Goal: Information Seeking & Learning: Learn about a topic

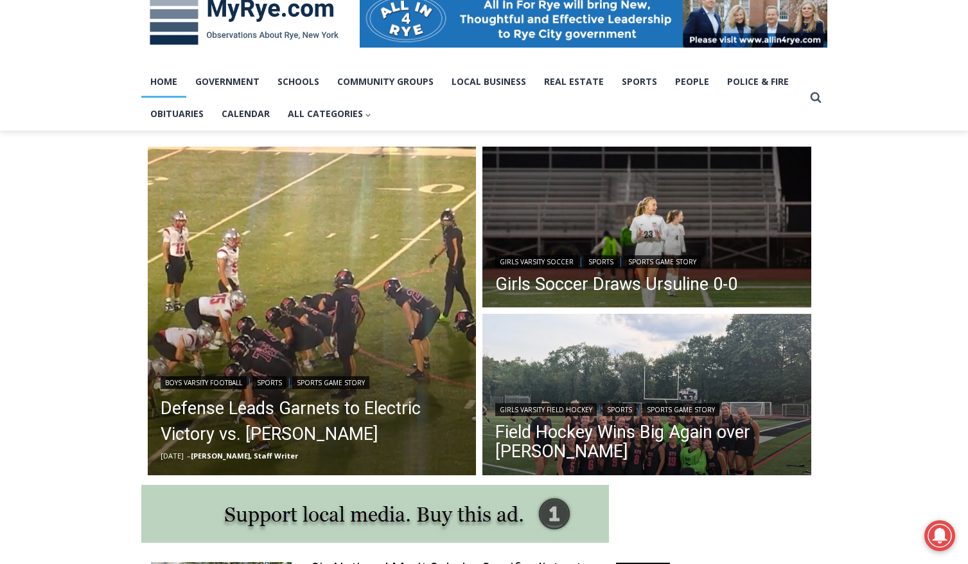
scroll to position [219, 0]
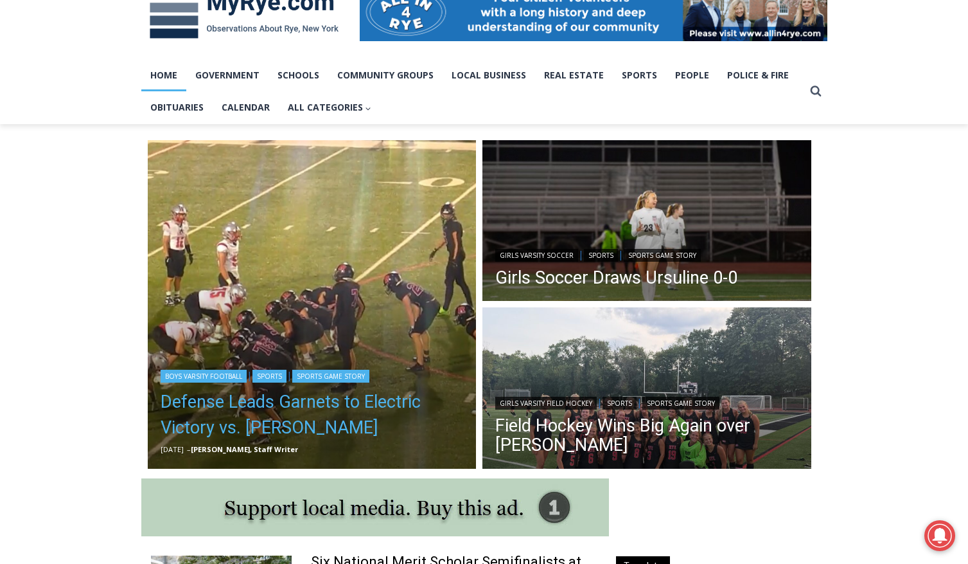
click at [246, 411] on link "Defense Leads Garnets to Electric Victory vs. [PERSON_NAME]" at bounding box center [312, 414] width 303 height 51
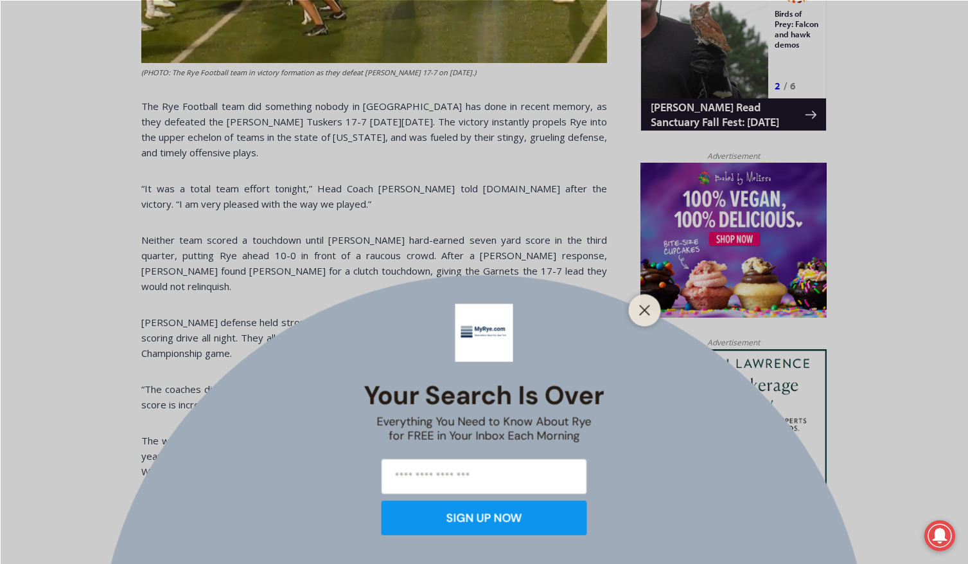
scroll to position [898, 0]
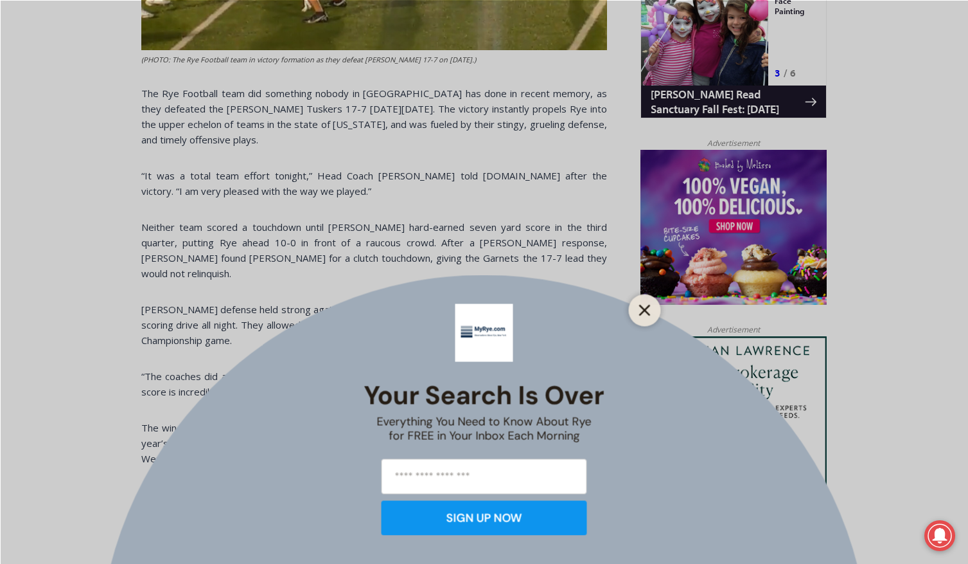
click at [639, 310] on icon "Close" at bounding box center [645, 310] width 12 height 12
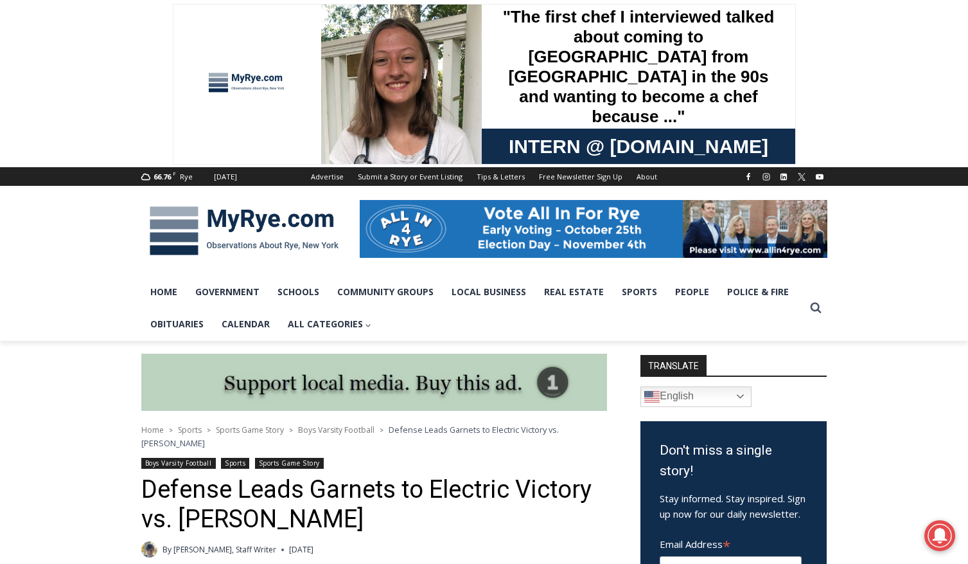
scroll to position [1, 0]
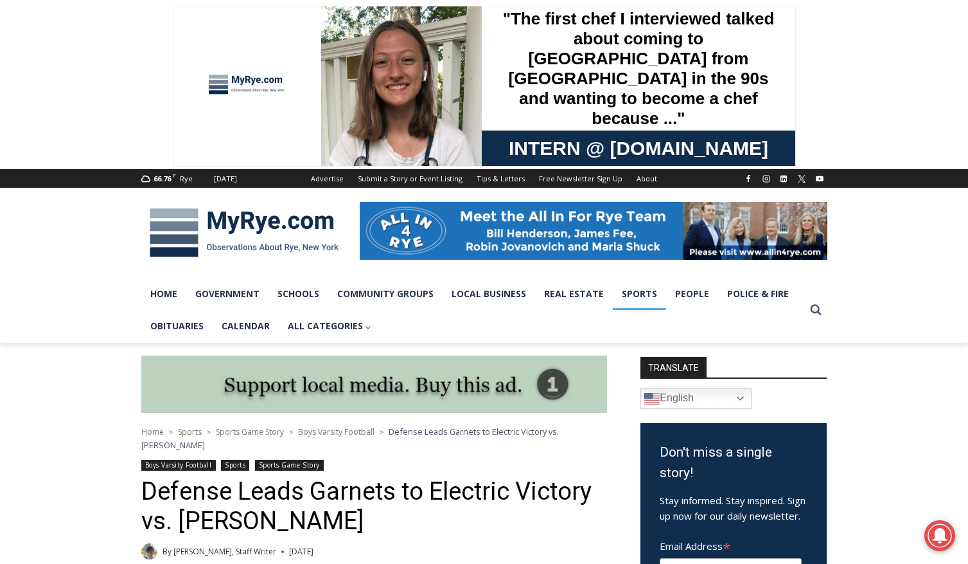
click at [630, 294] on link "Sports" at bounding box center [639, 294] width 53 height 32
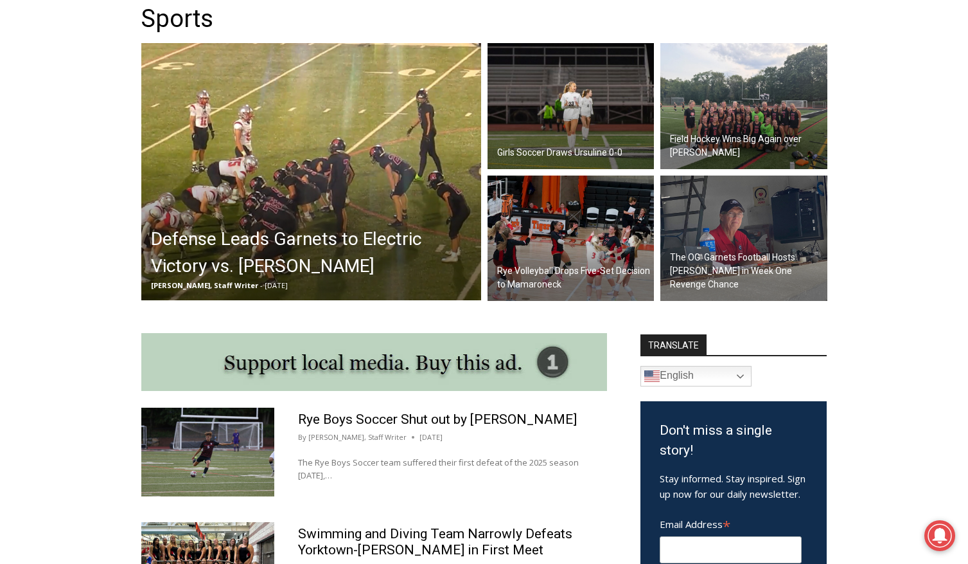
scroll to position [382, 0]
